Goal: Share content

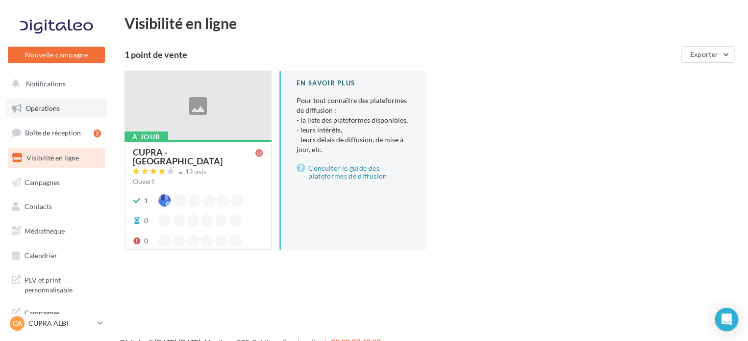
click at [55, 114] on link "Opérations" at bounding box center [56, 108] width 101 height 21
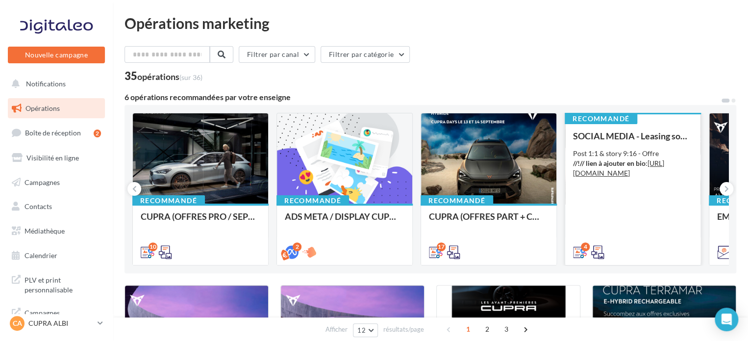
click at [629, 192] on div "SOCIAL MEDIA - Leasing social électrique - CUPRA Born Post 1:1 & story 9:16 - O…" at bounding box center [633, 193] width 120 height 125
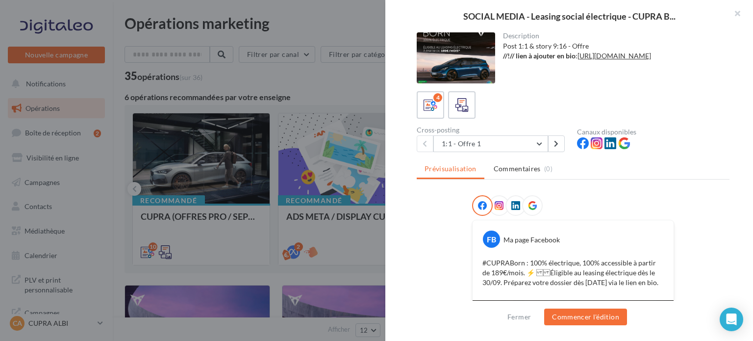
drag, startPoint x: 578, startPoint y: 54, endPoint x: 581, endPoint y: 63, distance: 8.8
click at [581, 61] on div "Post 1:1 & story 9:16 - Offre //!// lien à ajouter en bio : [URL][DOMAIN_NAME]" at bounding box center [612, 51] width 219 height 20
copy div "[URL][DOMAIN_NAME]"
click at [739, 13] on button "button" at bounding box center [732, 14] width 39 height 29
